Goal: Find specific page/section: Find specific page/section

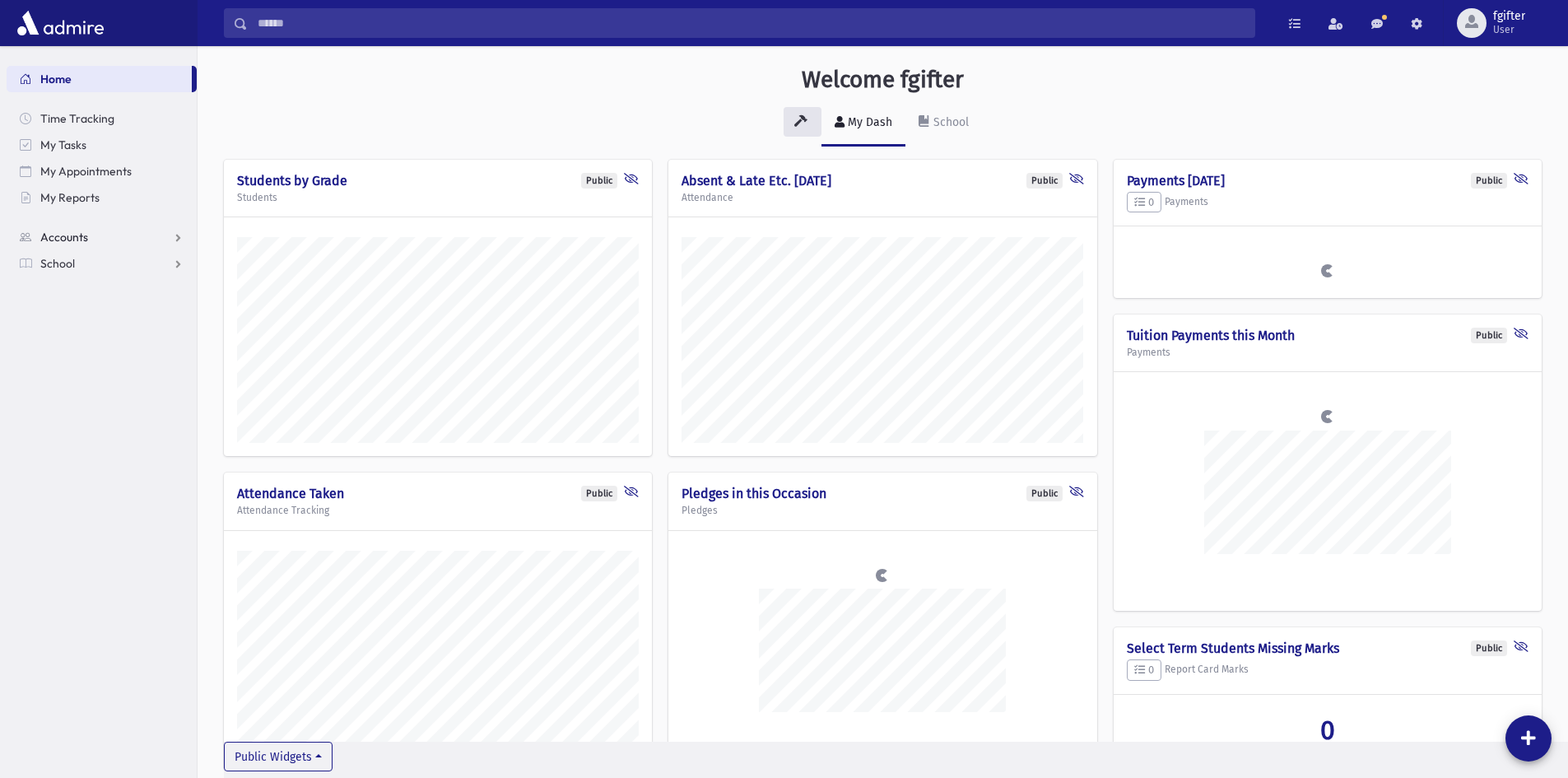
scroll to position [810, 1370]
click at [54, 267] on span "School" at bounding box center [57, 263] width 34 height 15
click at [71, 282] on span "Students" at bounding box center [72, 289] width 46 height 15
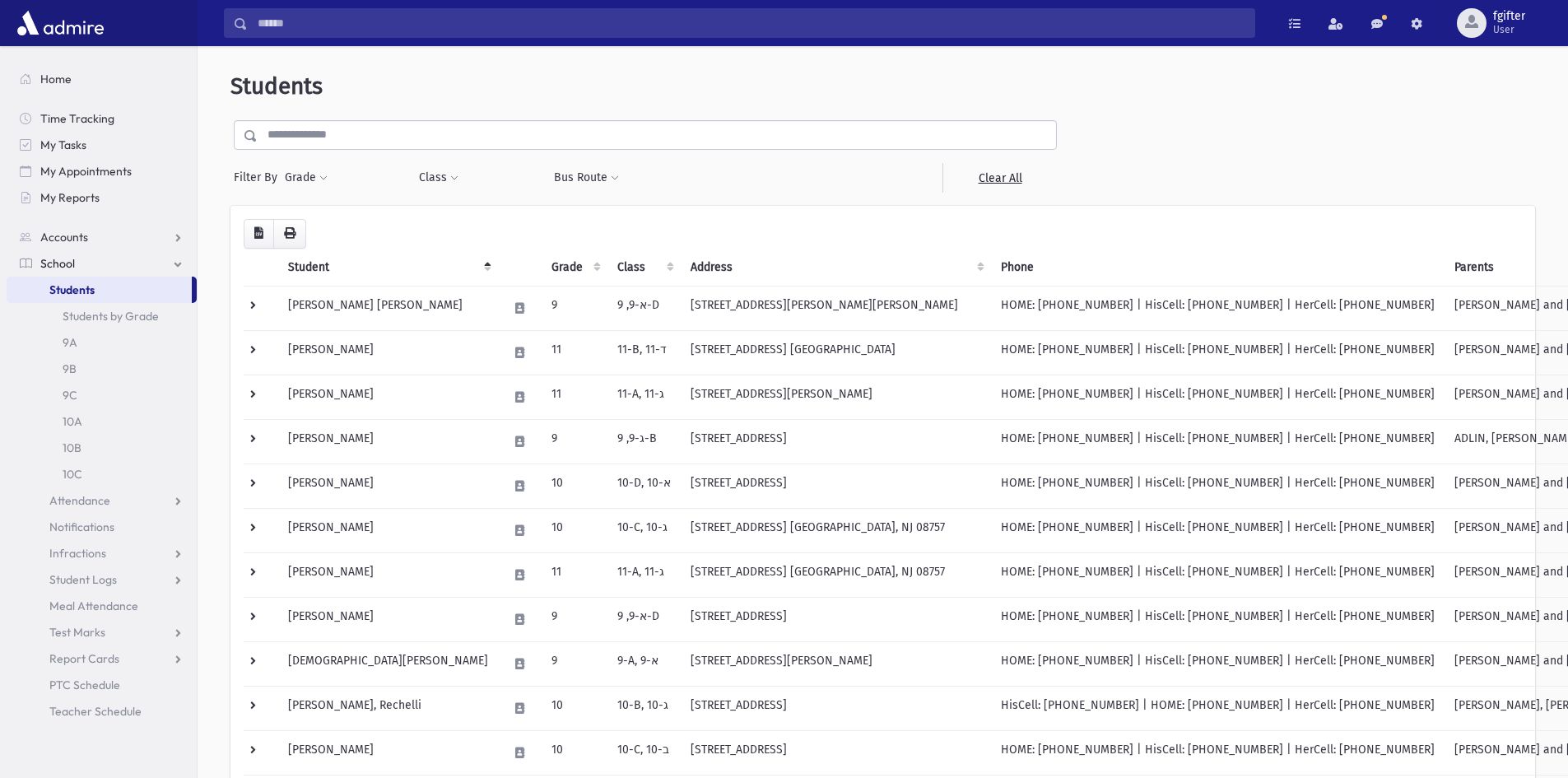
click at [402, 133] on input "text" at bounding box center [656, 135] width 798 height 30
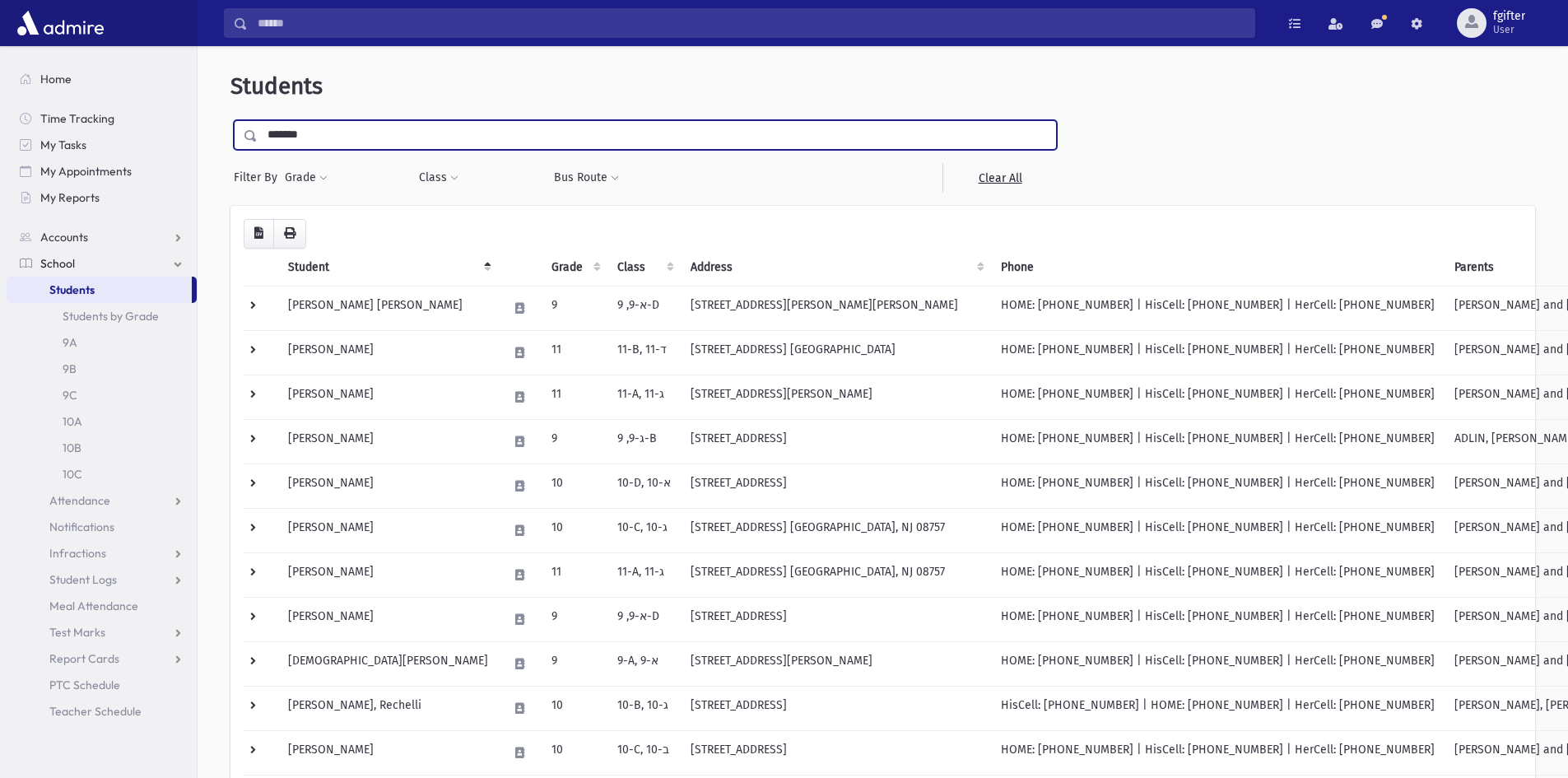
type input "*******"
click at [230, 120] on input "submit" at bounding box center [253, 131] width 46 height 22
